Goal: Task Accomplishment & Management: Manage account settings

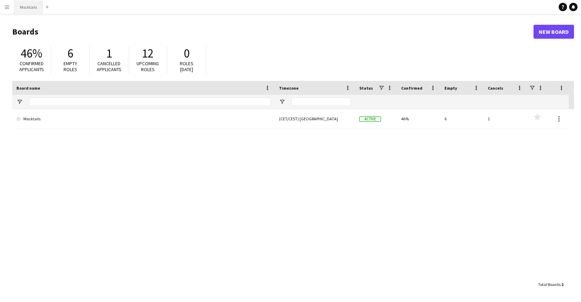
click at [25, 8] on button "Mocktails Close" at bounding box center [28, 7] width 29 height 14
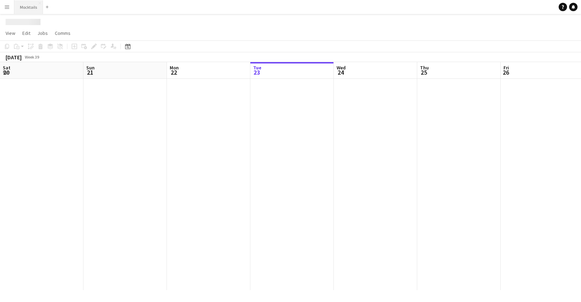
scroll to position [0, 167]
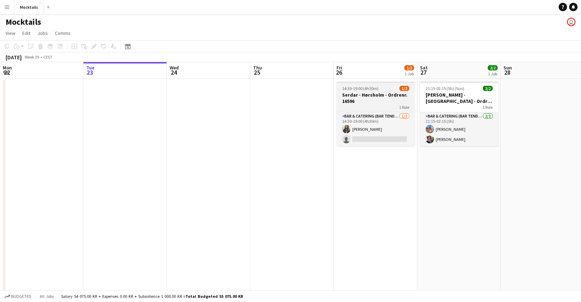
click at [369, 101] on h3 "Serdar - Hørsholm - Ordrenr. 16596" at bounding box center [375, 98] width 78 height 13
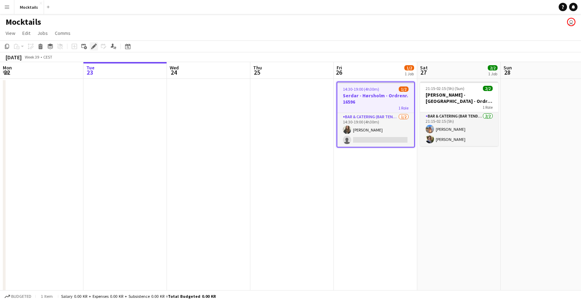
click at [94, 49] on div "Edit" at bounding box center [94, 46] width 8 height 8
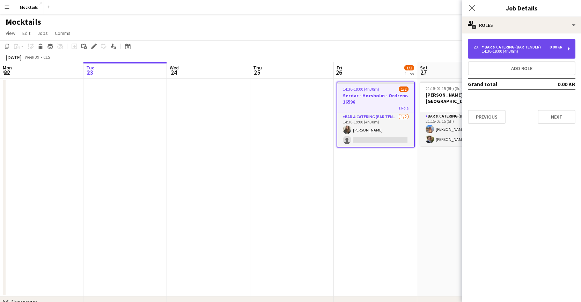
click at [520, 52] on div "14:30-19:00 (4h30m)" at bounding box center [517, 51] width 89 height 3
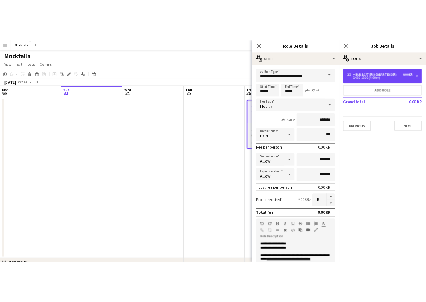
scroll to position [35, 0]
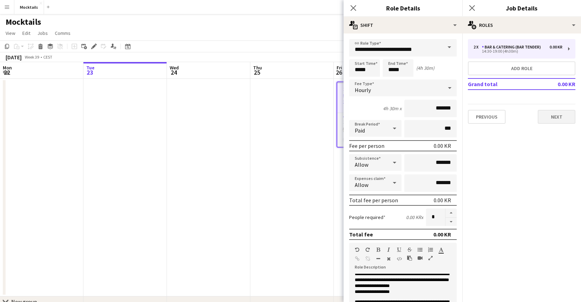
click at [561, 121] on button "Next" at bounding box center [556, 117] width 38 height 14
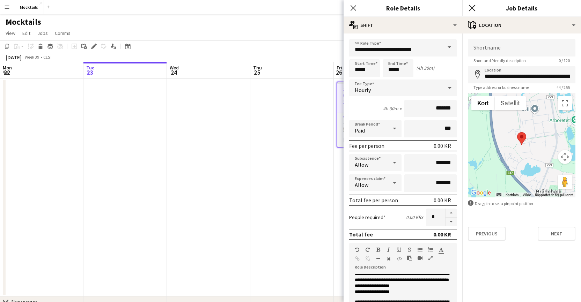
click at [471, 10] on icon "Close pop-in" at bounding box center [471, 8] width 7 height 7
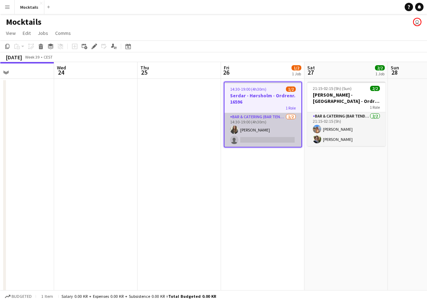
scroll to position [0, 282]
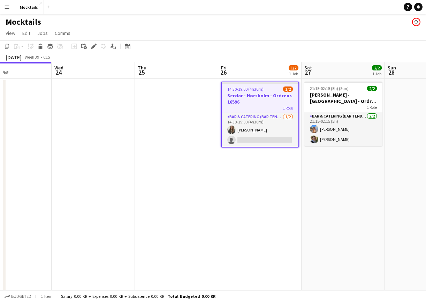
click at [286, 178] on app-date-cell "14:30-19:00 (4h30m) 1/2 Serdar - Hørsholm - Ordrenr. 16596 1 Role Bar & Caterin…" at bounding box center [259, 188] width 83 height 218
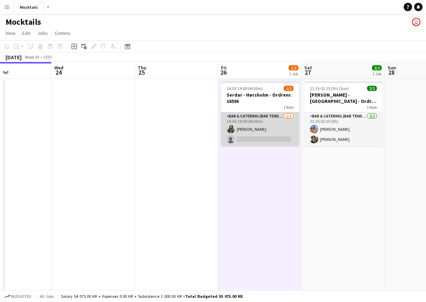
click at [277, 122] on app-card-role "Bar & Catering (Bar Tender) [DATE] 14:30-19:00 (4h30m) [PERSON_NAME] single-neu…" at bounding box center [260, 129] width 78 height 34
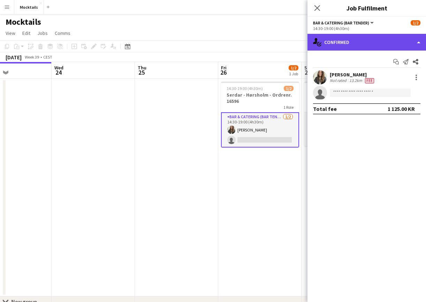
click at [364, 41] on div "single-neutral-actions-check-2 Confirmed" at bounding box center [367, 42] width 119 height 17
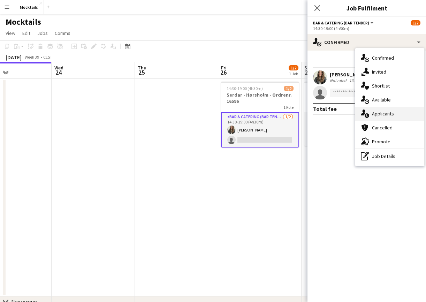
click at [394, 112] on div "single-neutral-actions-information Applicants" at bounding box center [390, 114] width 69 height 14
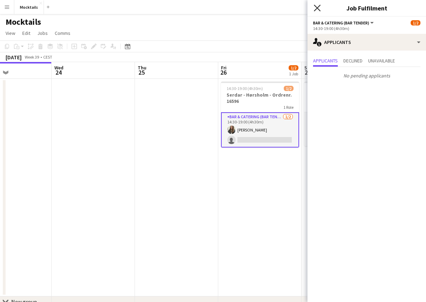
click at [318, 8] on icon at bounding box center [317, 8] width 7 height 7
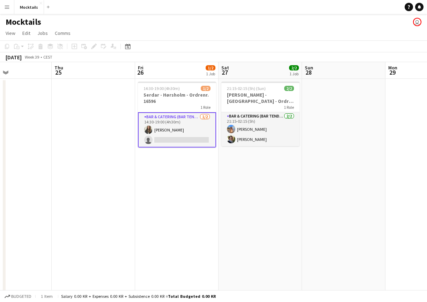
click at [187, 133] on app-card-role "Bar & Catering (Bar Tender) [DATE] 14:30-19:00 (4h30m) [PERSON_NAME] single-neu…" at bounding box center [177, 129] width 78 height 35
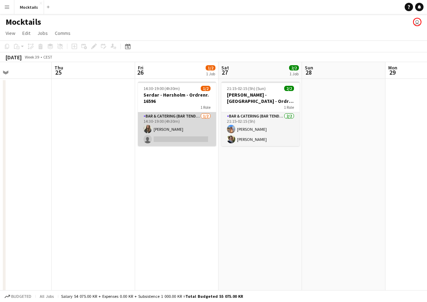
click at [186, 141] on app-card-role "Bar & Catering (Bar Tender) [DATE] 14:30-19:00 (4h30m) [PERSON_NAME] single-neu…" at bounding box center [177, 129] width 78 height 34
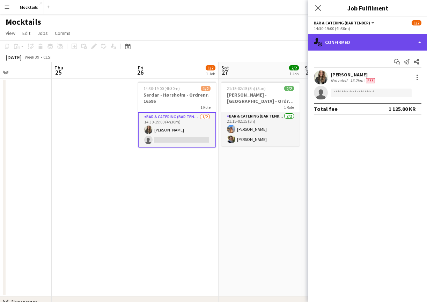
click at [385, 44] on div "single-neutral-actions-check-2 Confirmed" at bounding box center [367, 42] width 119 height 17
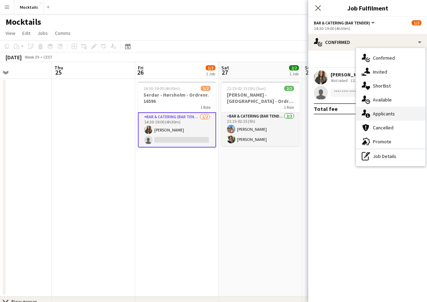
click at [389, 115] on span "Applicants" at bounding box center [384, 114] width 22 height 6
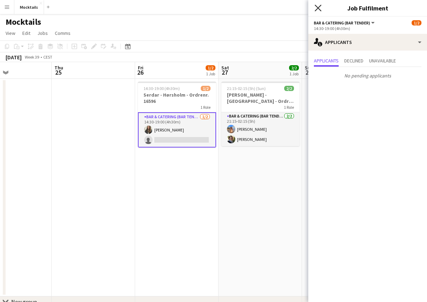
click at [319, 9] on icon at bounding box center [317, 8] width 7 height 7
